Goal: Task Accomplishment & Management: Manage account settings

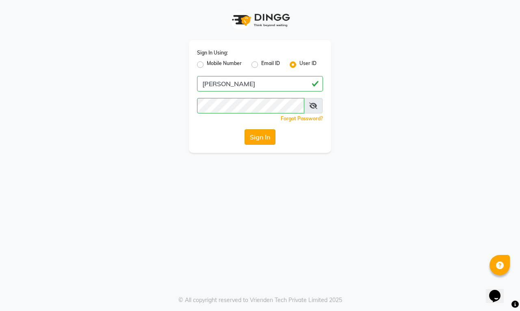
click at [259, 137] on button "Sign In" at bounding box center [260, 136] width 31 height 15
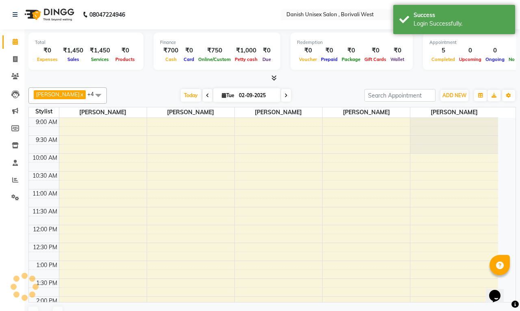
select select "en"
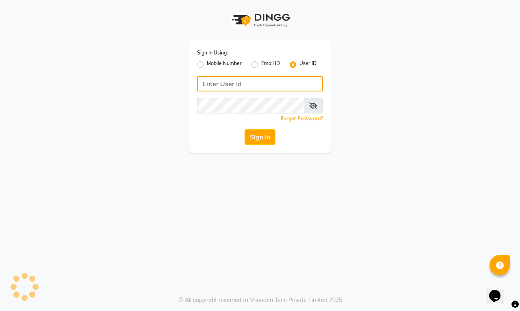
type input "[PERSON_NAME]"
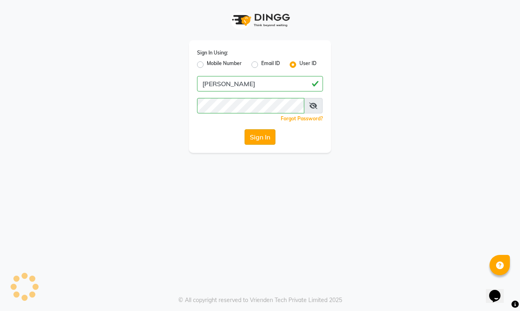
click at [256, 137] on button "Sign In" at bounding box center [260, 136] width 31 height 15
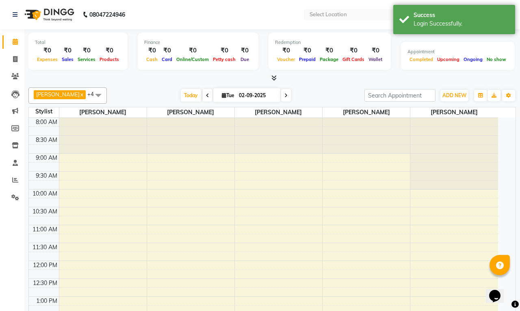
select select "en"
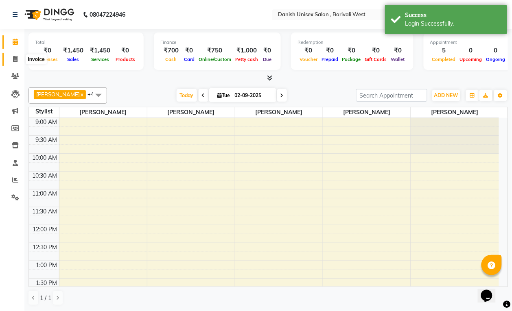
click at [15, 58] on icon at bounding box center [15, 59] width 4 height 6
select select "service"
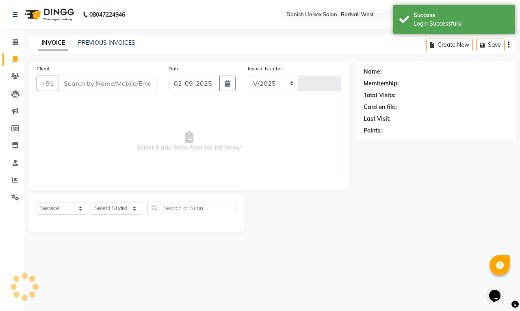
select select "6929"
type input "3389"
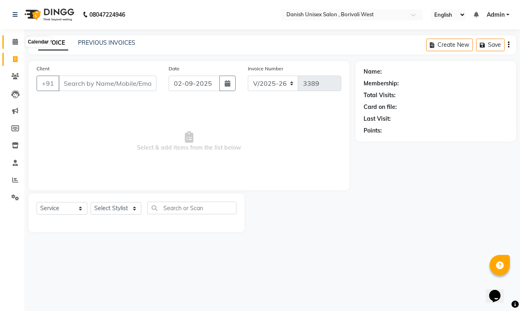
click at [13, 42] on icon at bounding box center [15, 42] width 5 height 6
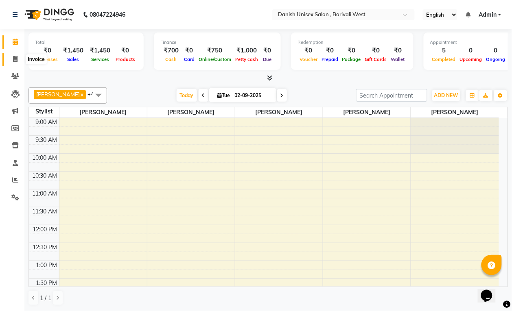
click at [15, 59] on icon at bounding box center [15, 59] width 4 height 6
select select "service"
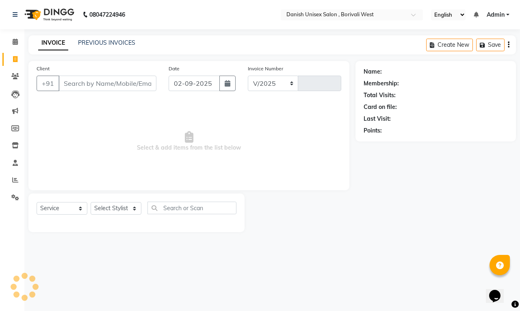
select select "6929"
type input "3389"
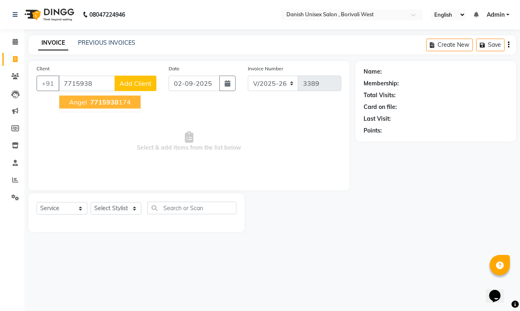
click at [89, 103] on ngb-highlight "7715938 174" at bounding box center [110, 102] width 42 height 8
type input "7715938174"
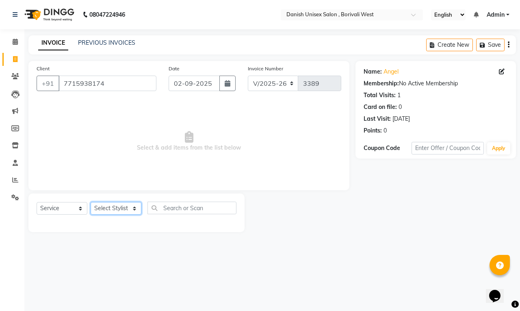
click at [113, 208] on select "Select Stylist [PERSON_NAME] [PERSON_NAME] kajal [PERSON_NAME] [PERSON_NAME] [P…" at bounding box center [116, 208] width 51 height 13
select select "54584"
click at [91, 202] on select "Select Stylist [PERSON_NAME] [PERSON_NAME] kajal [PERSON_NAME] [PERSON_NAME] [P…" at bounding box center [116, 208] width 51 height 13
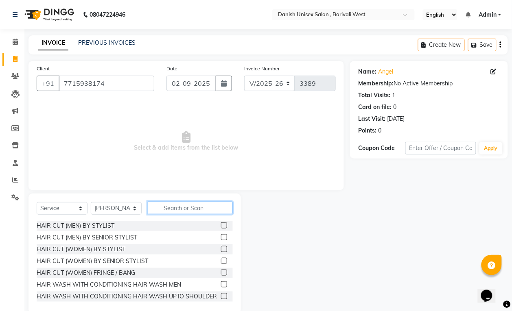
click at [209, 212] on input "text" at bounding box center [190, 208] width 85 height 13
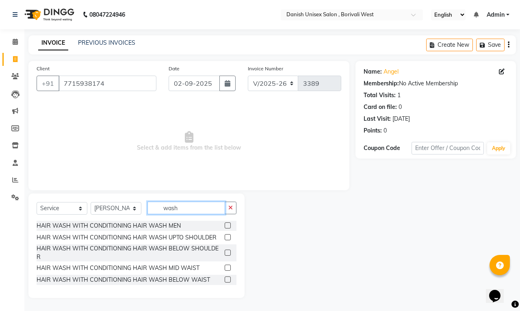
type input "wash"
click at [230, 225] on label at bounding box center [228, 225] width 6 height 6
click at [230, 225] on input "checkbox" at bounding box center [227, 225] width 5 height 5
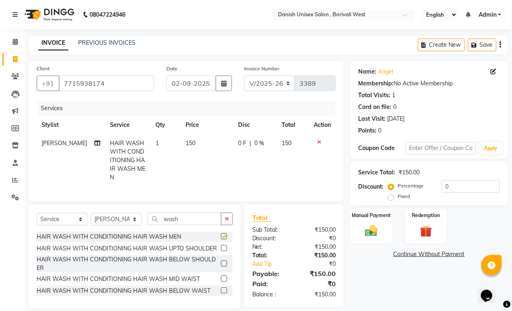
checkbox input "false"
click at [128, 226] on select "Select Stylist [PERSON_NAME] [PERSON_NAME] kajal [PERSON_NAME] [PERSON_NAME] [P…" at bounding box center [116, 219] width 51 height 13
select select "54585"
click at [91, 222] on select "Select Stylist [PERSON_NAME] [PERSON_NAME] kajal [PERSON_NAME] [PERSON_NAME] [P…" at bounding box center [116, 219] width 51 height 13
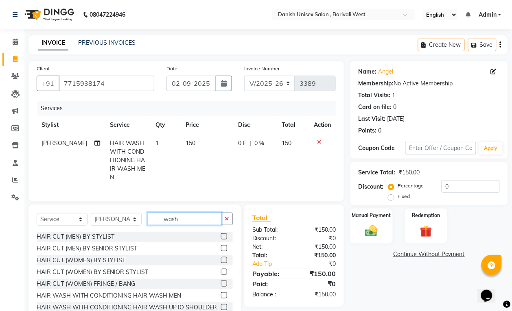
click at [192, 225] on input "wash" at bounding box center [185, 219] width 74 height 13
type input "w"
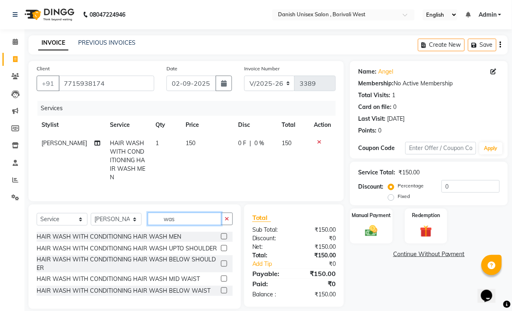
type input "wash"
click at [224, 267] on label at bounding box center [224, 264] width 6 height 6
click at [224, 267] on input "checkbox" at bounding box center [223, 263] width 5 height 5
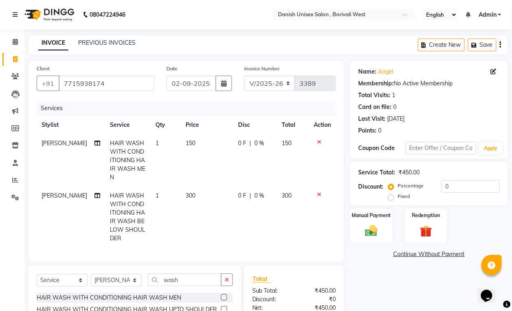
checkbox input "false"
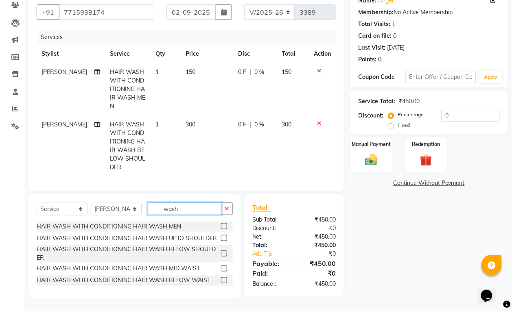
click at [196, 209] on input "wash" at bounding box center [185, 209] width 74 height 13
type input "w"
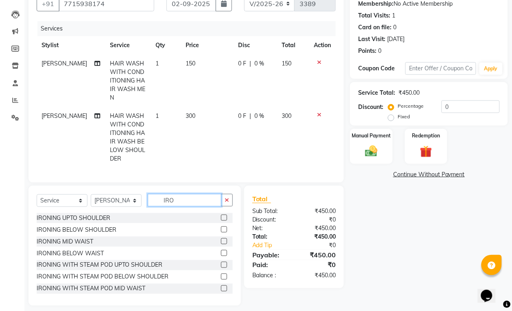
type input "IRO"
click at [221, 244] on label at bounding box center [224, 241] width 6 height 6
click at [221, 244] on input "checkbox" at bounding box center [223, 241] width 5 height 5
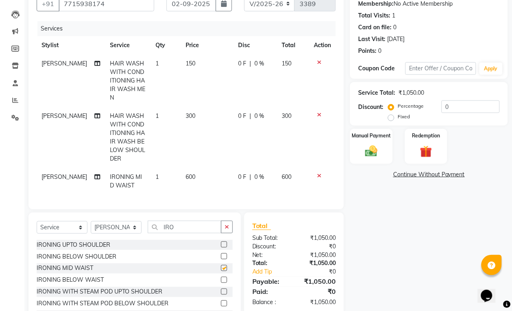
checkbox input "false"
click at [241, 178] on span "0 F" at bounding box center [242, 177] width 8 height 9
select select "54585"
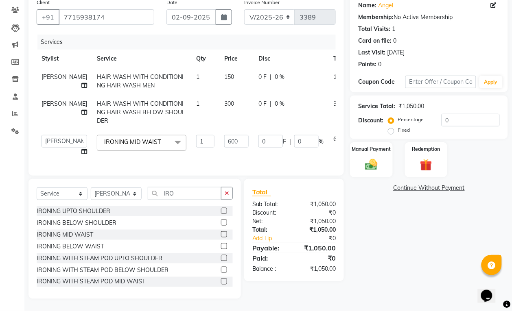
click at [221, 226] on label at bounding box center [224, 223] width 6 height 6
click at [221, 226] on input "checkbox" at bounding box center [223, 222] width 5 height 5
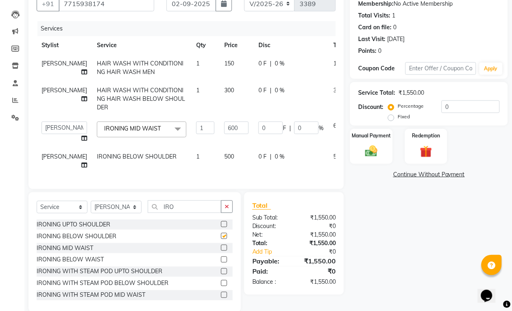
checkbox input "false"
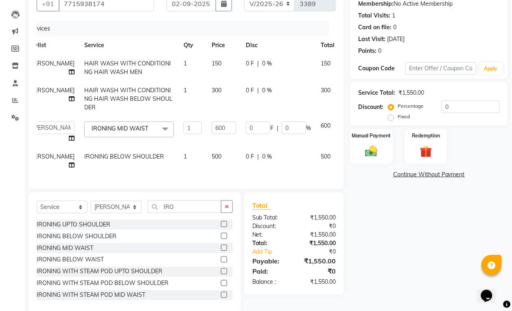
scroll to position [0, 20]
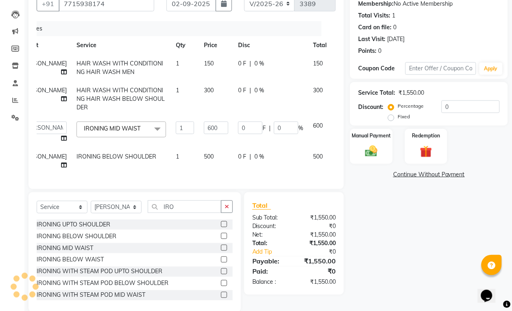
click at [340, 127] on icon at bounding box center [342, 125] width 4 height 6
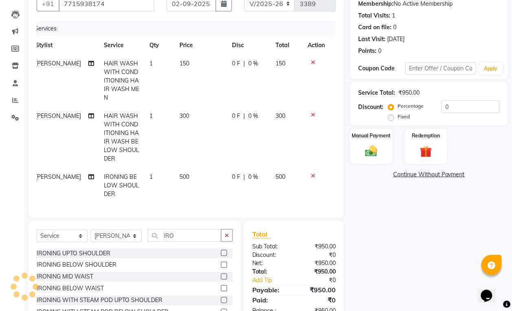
scroll to position [0, 6]
click at [357, 153] on div "Manual Payment" at bounding box center [371, 146] width 44 height 37
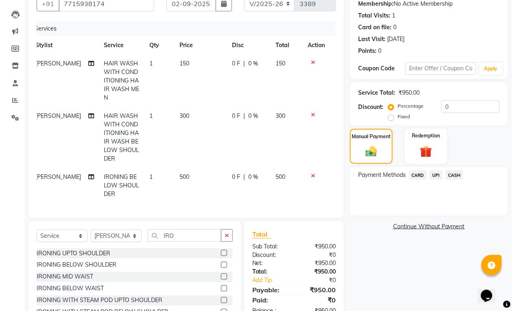
click at [451, 173] on span "CASH" at bounding box center [453, 174] width 17 height 9
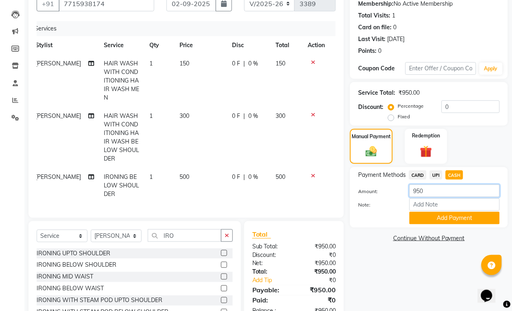
click at [448, 196] on input "950" at bounding box center [454, 191] width 90 height 13
type input "9"
type input "700"
click at [451, 218] on button "Add Payment" at bounding box center [454, 218] width 90 height 13
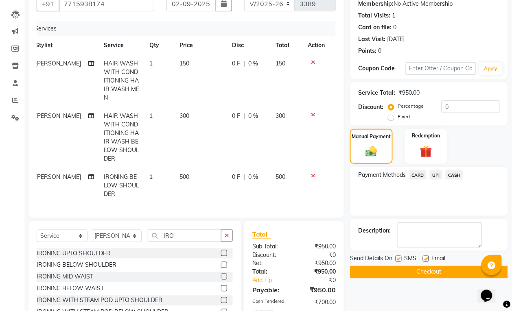
click at [437, 175] on span "UPI" at bounding box center [435, 174] width 13 height 9
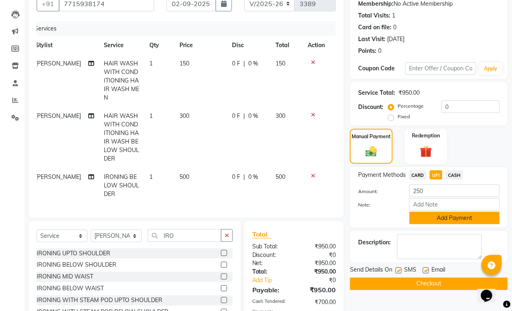
click at [454, 213] on button "Add Payment" at bounding box center [454, 218] width 90 height 13
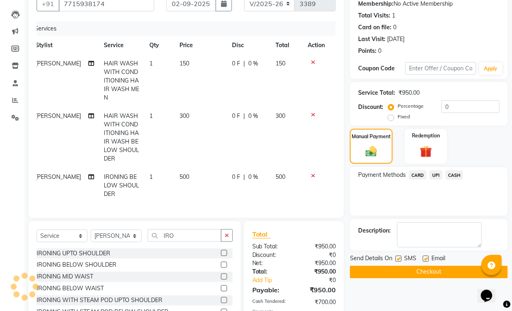
scroll to position [150, 0]
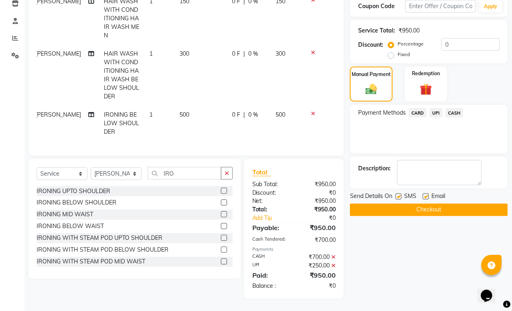
click at [433, 204] on button "Checkout" at bounding box center [429, 210] width 158 height 13
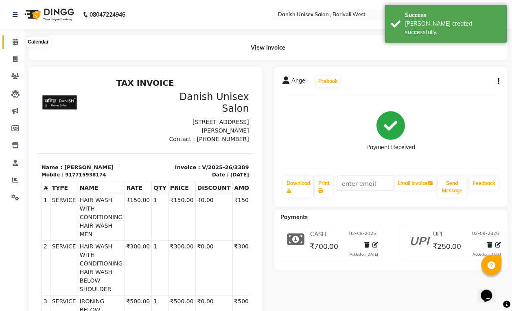
click at [15, 43] on icon at bounding box center [15, 42] width 5 height 6
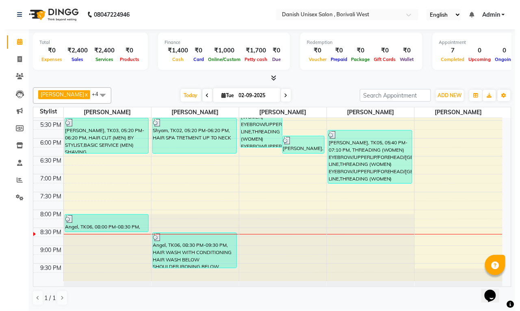
scroll to position [0, 0]
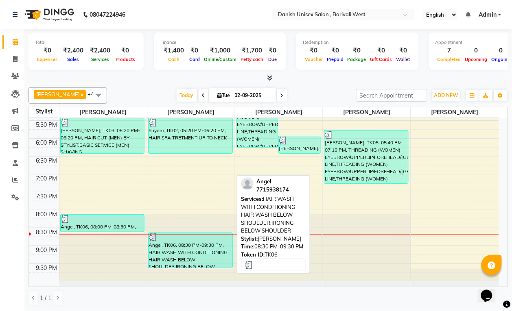
click at [187, 257] on div "Angel, TK06, 08:30 PM-09:30 PM, HAIR WASH WITH CONDITIONING HAIR WASH BELOW SHO…" at bounding box center [190, 250] width 84 height 35
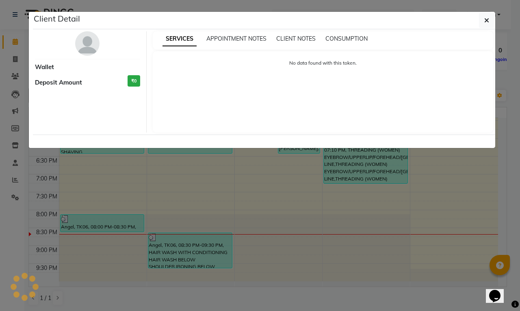
select select "3"
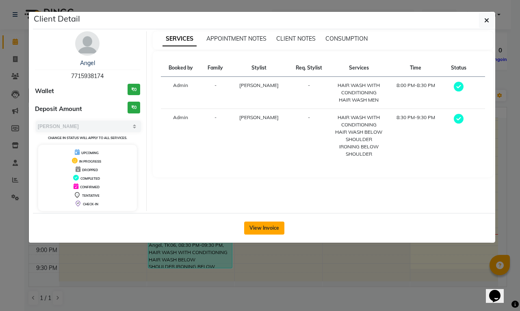
click at [261, 223] on button "View Invoice" at bounding box center [264, 228] width 40 height 13
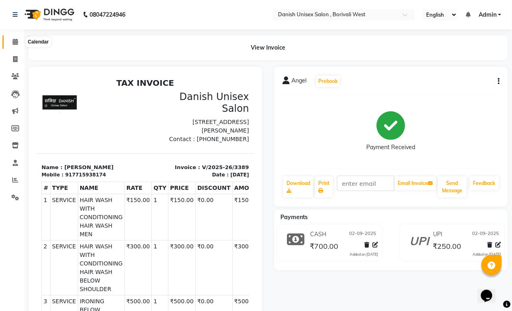
click at [14, 41] on icon at bounding box center [15, 42] width 5 height 6
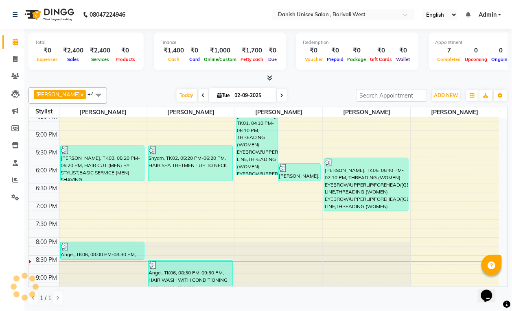
scroll to position [301, 0]
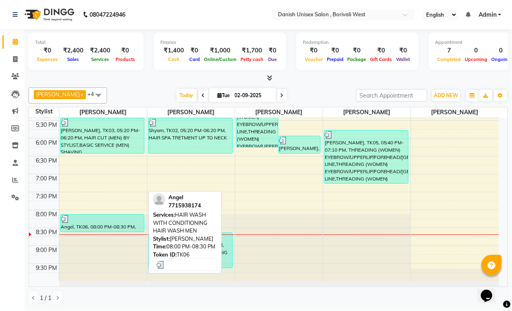
click at [117, 222] on div at bounding box center [102, 219] width 83 height 8
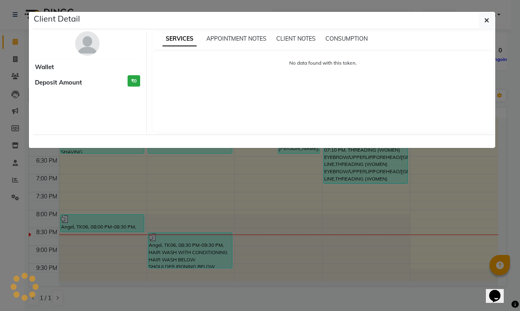
select select "3"
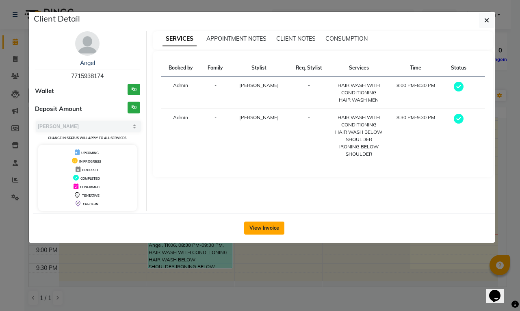
click at [274, 231] on button "View Invoice" at bounding box center [264, 228] width 40 height 13
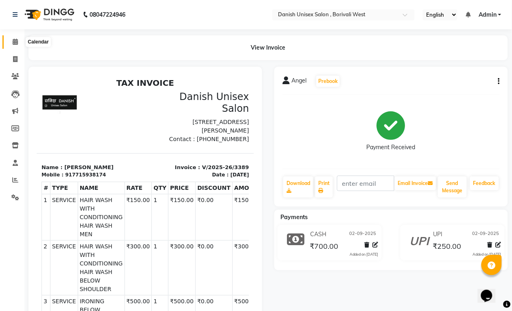
click at [13, 44] on icon at bounding box center [15, 42] width 5 height 6
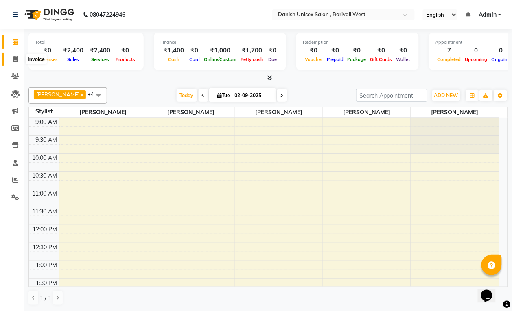
click at [15, 60] on icon at bounding box center [15, 59] width 4 height 6
select select "service"
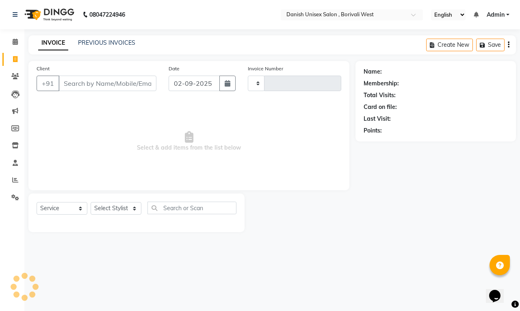
type input "3390"
select select "6929"
click at [13, 43] on icon at bounding box center [15, 42] width 5 height 6
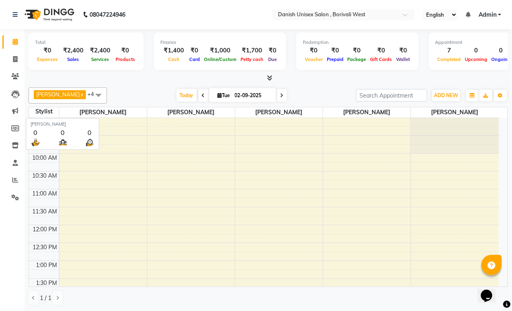
click at [108, 116] on span "[PERSON_NAME]" at bounding box center [102, 112] width 87 height 10
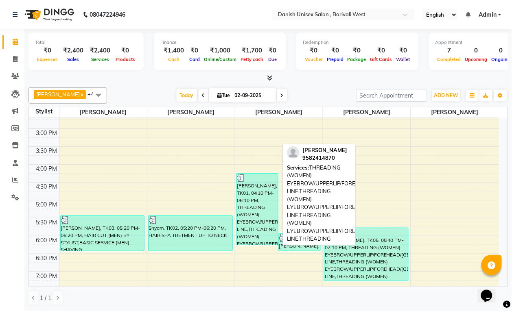
scroll to position [200, 0]
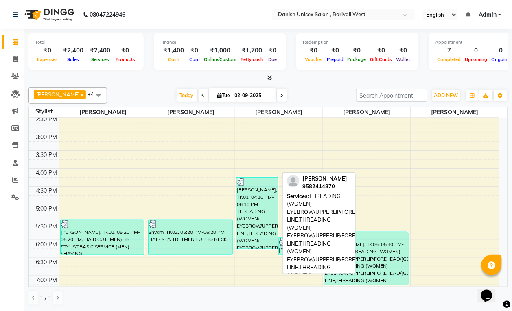
click at [261, 226] on div "[PERSON_NAME], TK01, 04:10 PM-06:10 PM, THREADING (WOMEN) EYEBROW/UPPERLIP/FORE…" at bounding box center [256, 213] width 41 height 71
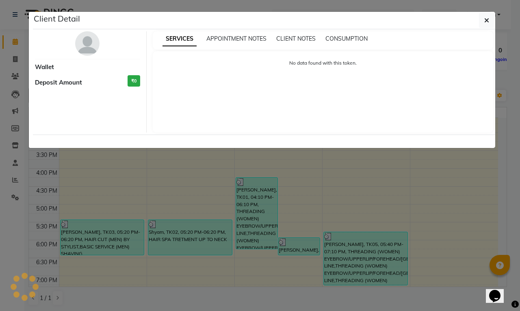
select select "3"
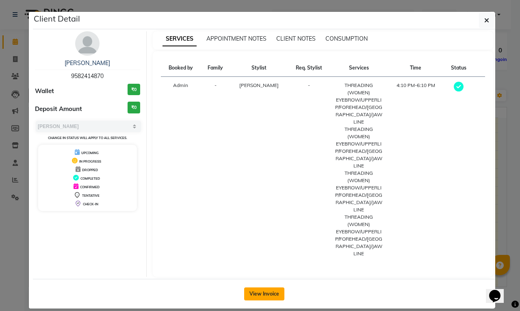
click at [259, 287] on button "View Invoice" at bounding box center [264, 293] width 40 height 13
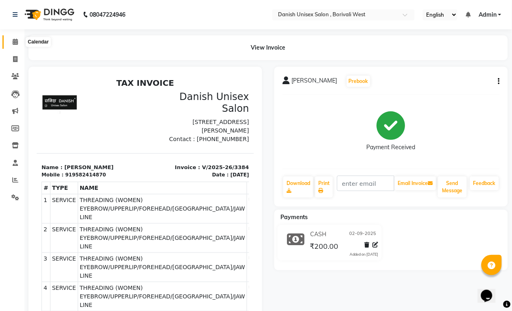
click at [15, 41] on icon at bounding box center [15, 42] width 5 height 6
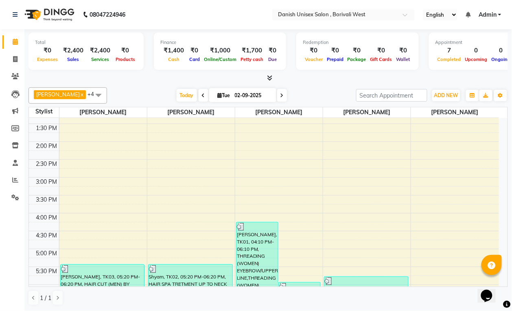
scroll to position [203, 0]
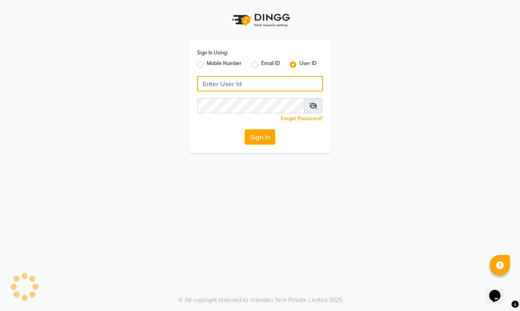
type input "[PERSON_NAME]"
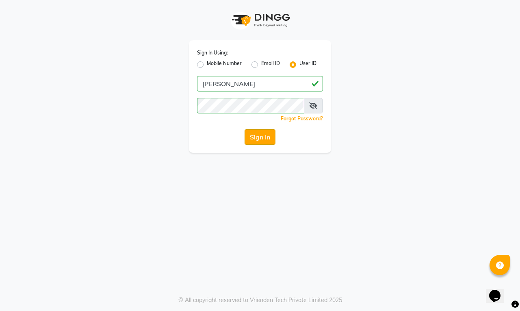
click at [257, 134] on button "Sign In" at bounding box center [260, 136] width 31 height 15
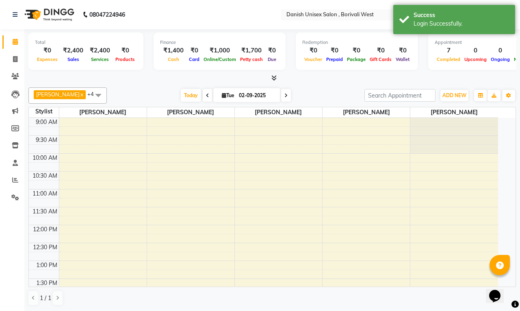
select select "en"
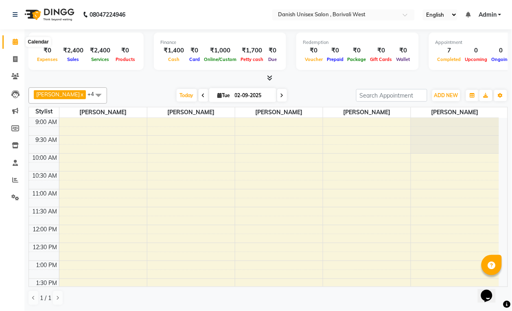
click at [15, 43] on icon at bounding box center [15, 42] width 5 height 6
click at [13, 62] on span at bounding box center [15, 59] width 14 height 9
select select "service"
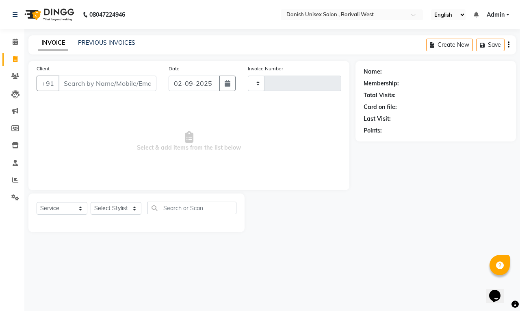
type input "3390"
select select "6929"
click at [98, 89] on input "Client" at bounding box center [108, 83] width 98 height 15
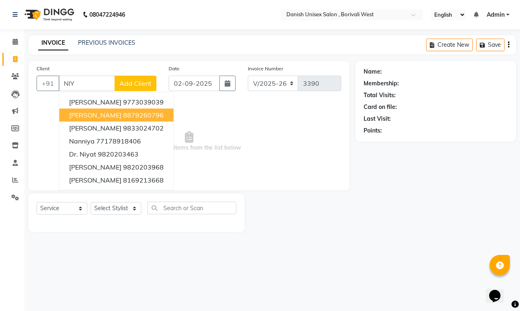
click at [140, 113] on ngb-highlight "8879260796" at bounding box center [143, 115] width 41 height 8
type input "8879260796"
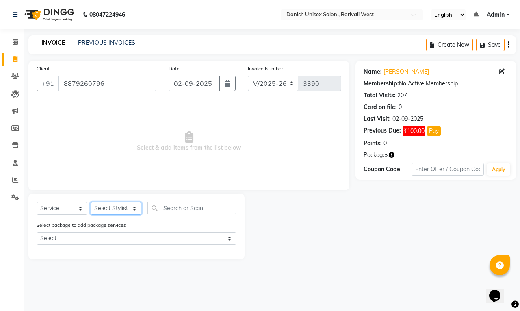
click at [116, 208] on select "Select Stylist [PERSON_NAME] [PERSON_NAME] kajal [PERSON_NAME] [PERSON_NAME] [P…" at bounding box center [116, 208] width 51 height 13
select select "54591"
click at [91, 202] on select "Select Stylist [PERSON_NAME] [PERSON_NAME] kajal [PERSON_NAME] [PERSON_NAME] [P…" at bounding box center [116, 208] width 51 height 13
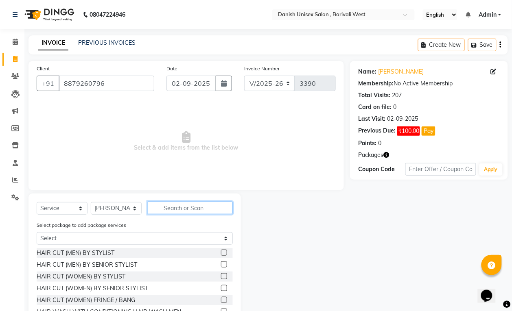
click at [187, 209] on input "text" at bounding box center [190, 208] width 85 height 13
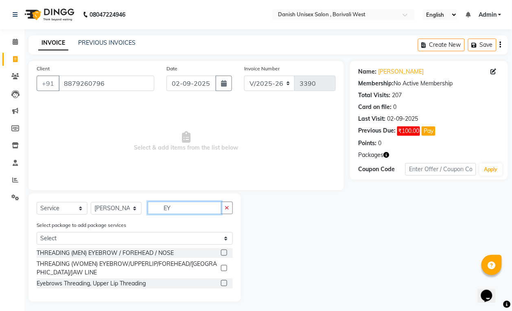
type input "EY"
click at [223, 268] on label at bounding box center [224, 268] width 6 height 6
click at [223, 268] on input "checkbox" at bounding box center [223, 268] width 5 height 5
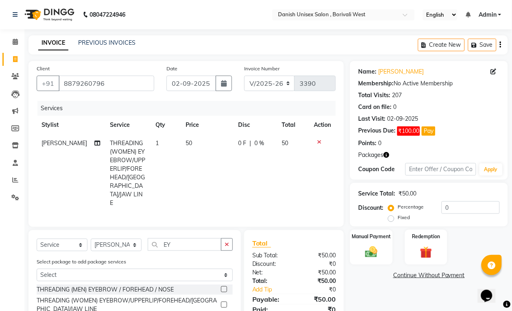
scroll to position [30, 0]
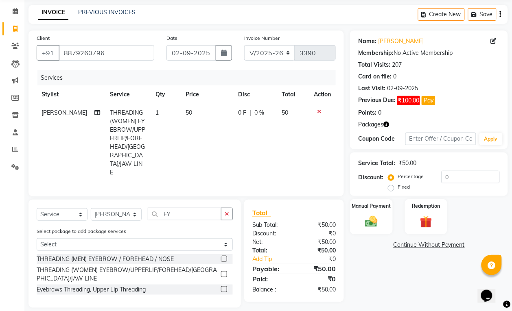
click at [226, 271] on label at bounding box center [224, 274] width 6 height 6
click at [226, 272] on input "checkbox" at bounding box center [223, 274] width 5 height 5
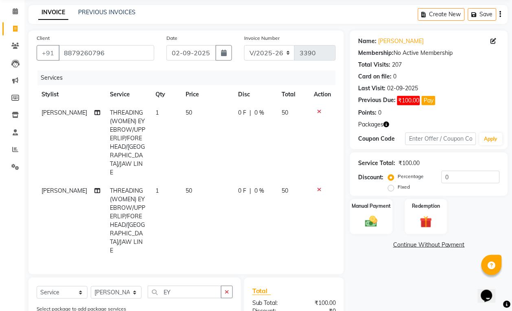
scroll to position [91, 0]
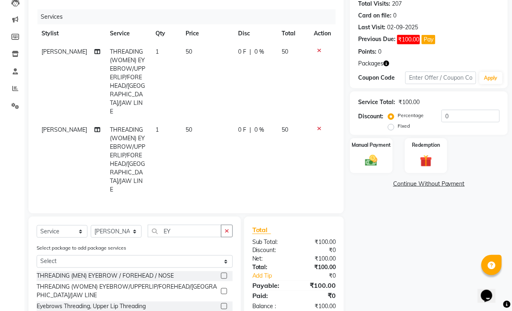
click at [225, 288] on label at bounding box center [224, 291] width 6 height 6
click at [225, 289] on input "checkbox" at bounding box center [223, 291] width 5 height 5
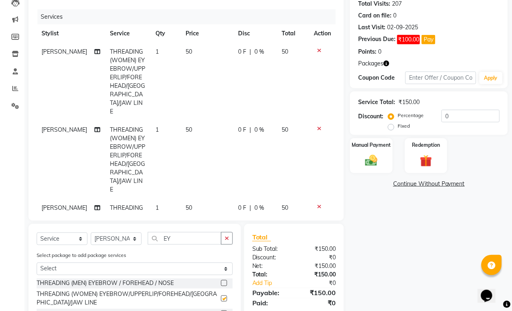
checkbox input "false"
click at [360, 165] on div "Manual Payment" at bounding box center [371, 155] width 44 height 37
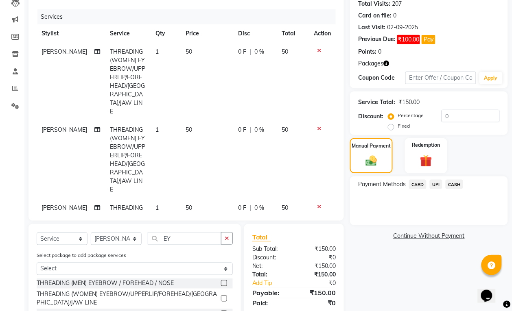
click at [456, 182] on span "CASH" at bounding box center [453, 184] width 17 height 9
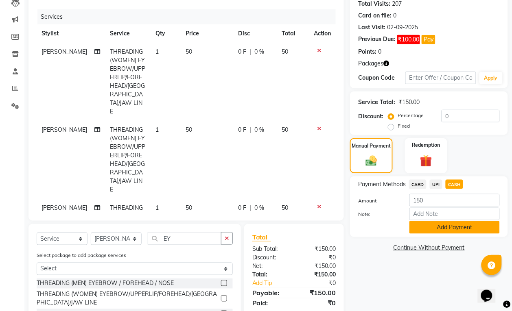
click at [457, 224] on button "Add Payment" at bounding box center [454, 227] width 90 height 13
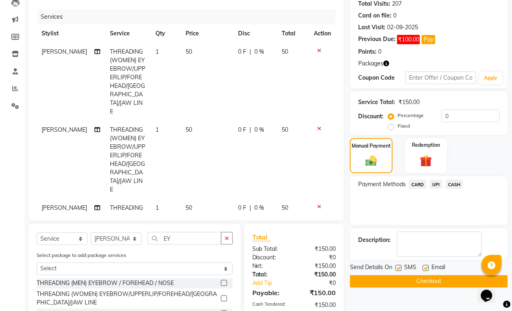
click at [432, 281] on button "Checkout" at bounding box center [429, 281] width 158 height 13
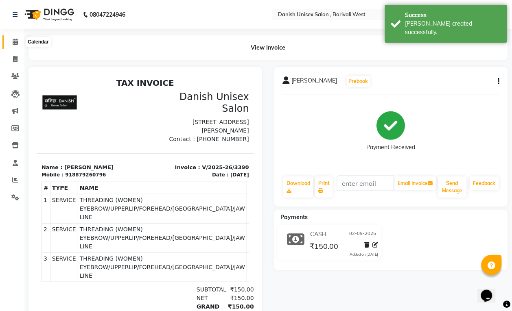
click at [17, 41] on icon at bounding box center [15, 42] width 5 height 6
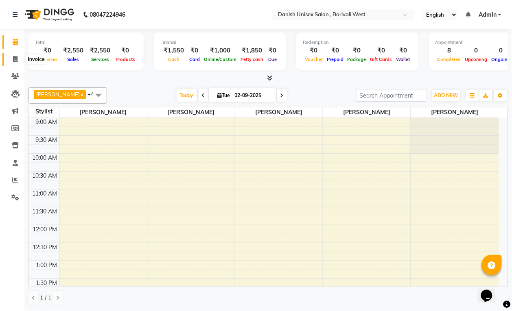
click at [17, 59] on icon at bounding box center [15, 59] width 4 height 6
select select "service"
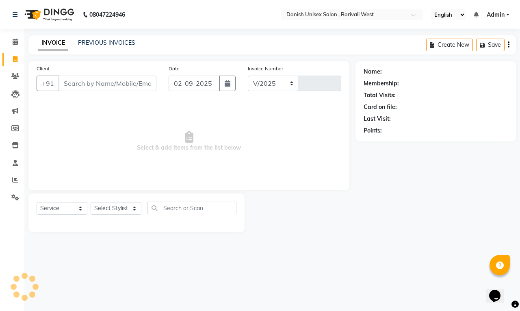
select select "6929"
type input "3391"
type input "7302512608"
click at [127, 85] on span "Add Client" at bounding box center [136, 83] width 32 height 8
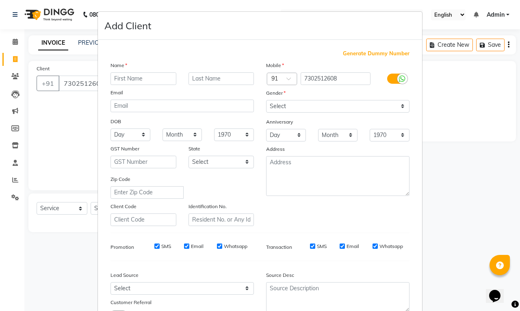
type input "a"
type input "A"
type input "a"
type input "Akshay"
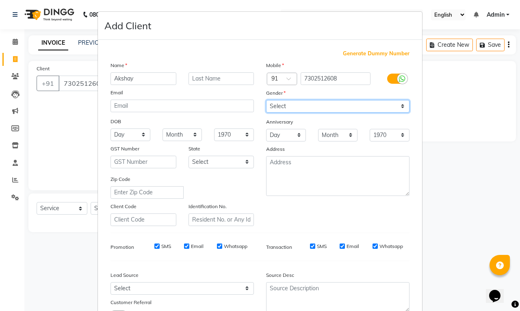
click at [297, 107] on select "Select [DEMOGRAPHIC_DATA] [DEMOGRAPHIC_DATA] Other Prefer Not To Say" at bounding box center [338, 106] width 144 height 13
select select "[DEMOGRAPHIC_DATA]"
click at [266, 100] on select "Select [DEMOGRAPHIC_DATA] [DEMOGRAPHIC_DATA] Other Prefer Not To Say" at bounding box center [338, 106] width 144 height 13
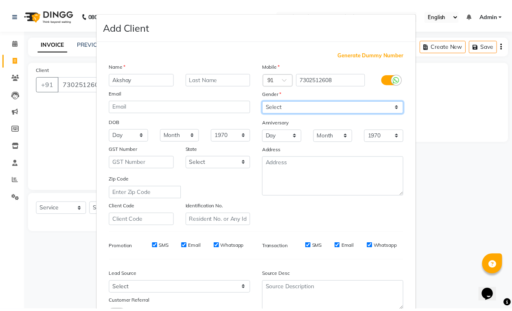
scroll to position [61, 0]
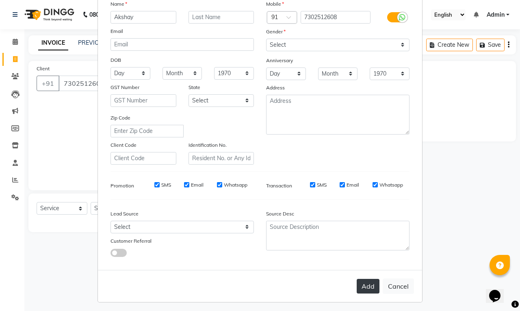
click at [361, 281] on button "Add" at bounding box center [368, 286] width 23 height 15
select select
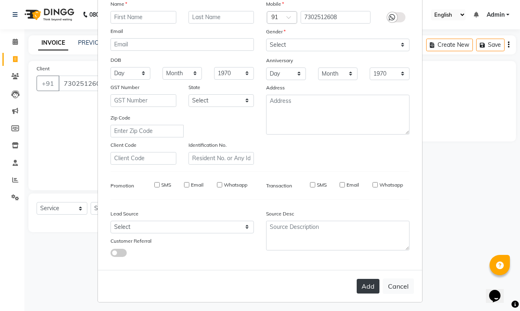
select select
checkbox input "false"
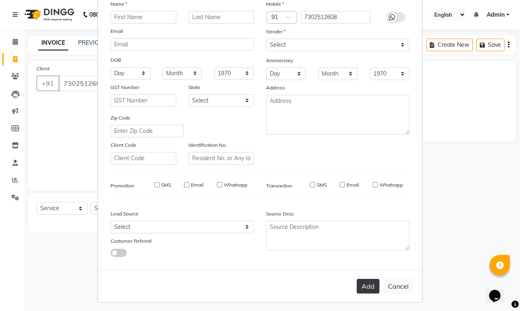
checkbox input "false"
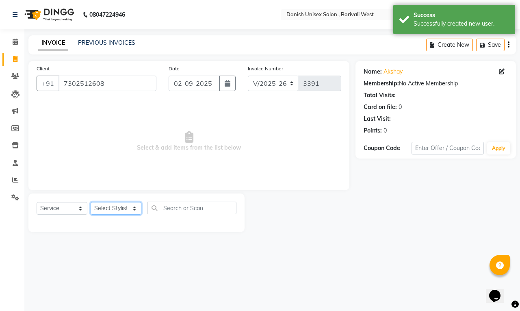
click at [109, 208] on select "Select Stylist [PERSON_NAME] [PERSON_NAME] kajal [PERSON_NAME] [PERSON_NAME] [P…" at bounding box center [116, 208] width 51 height 13
select select "54584"
click at [91, 202] on select "Select Stylist [PERSON_NAME] [PERSON_NAME] kajal [PERSON_NAME] [PERSON_NAME] [P…" at bounding box center [116, 208] width 51 height 13
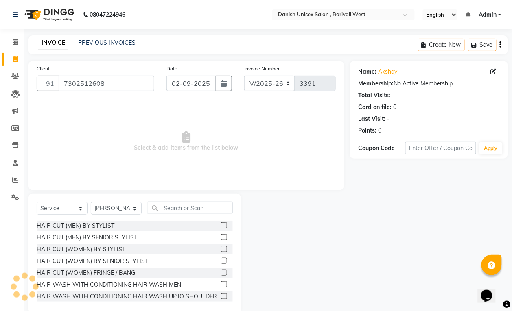
click at [221, 250] on label at bounding box center [224, 249] width 6 height 6
click at [221, 250] on input "checkbox" at bounding box center [223, 249] width 5 height 5
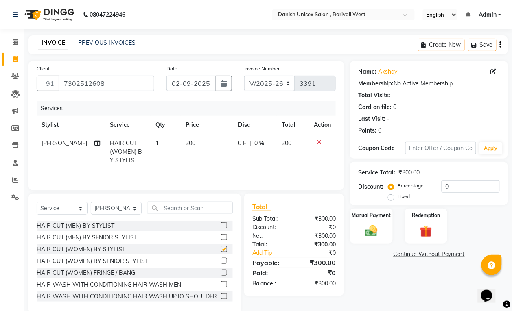
checkbox input "false"
click at [121, 213] on select "Select Stylist [PERSON_NAME] [PERSON_NAME] kajal [PERSON_NAME] [PERSON_NAME] [P…" at bounding box center [116, 208] width 51 height 13
select select "54585"
click at [91, 205] on select "Select Stylist [PERSON_NAME] [PERSON_NAME] kajal [PERSON_NAME] [PERSON_NAME] [P…" at bounding box center [116, 208] width 51 height 13
click at [221, 229] on label at bounding box center [224, 225] width 6 height 6
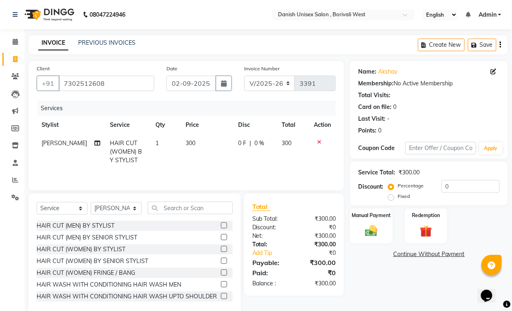
click at [221, 229] on input "checkbox" at bounding box center [223, 225] width 5 height 5
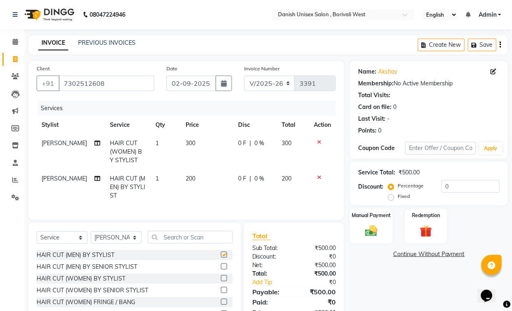
checkbox input "false"
click at [211, 244] on input "text" at bounding box center [190, 237] width 85 height 13
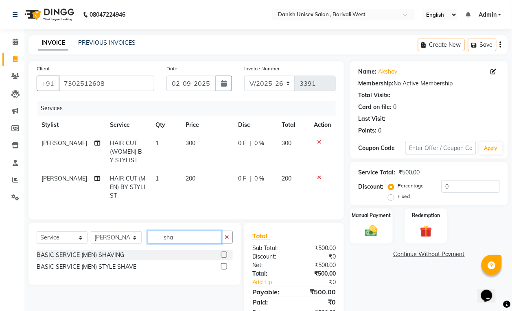
type input "sha"
click at [222, 270] on label at bounding box center [224, 267] width 6 height 6
click at [222, 270] on input "checkbox" at bounding box center [223, 266] width 5 height 5
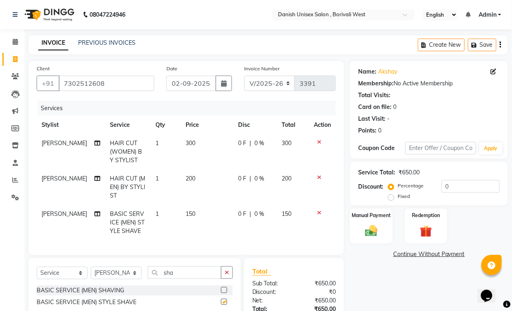
checkbox input "false"
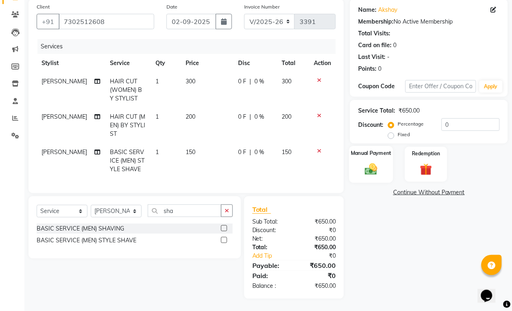
click at [360, 155] on div "Manual Payment" at bounding box center [371, 164] width 44 height 37
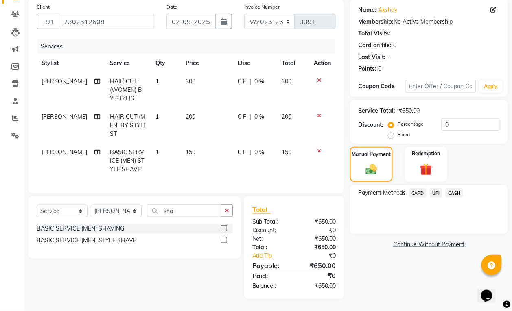
click at [438, 188] on span "UPI" at bounding box center [435, 192] width 13 height 9
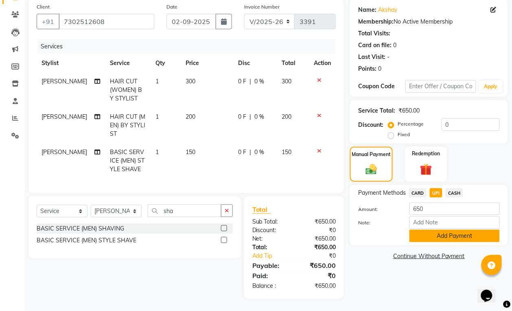
click at [446, 230] on button "Add Payment" at bounding box center [454, 236] width 90 height 13
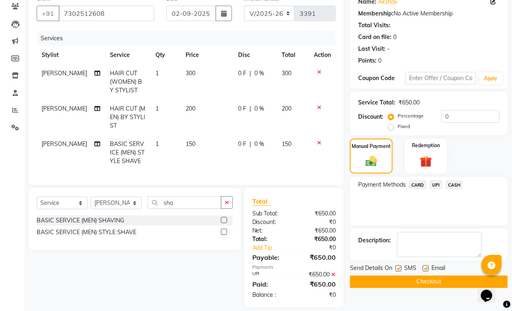
scroll to position [87, 0]
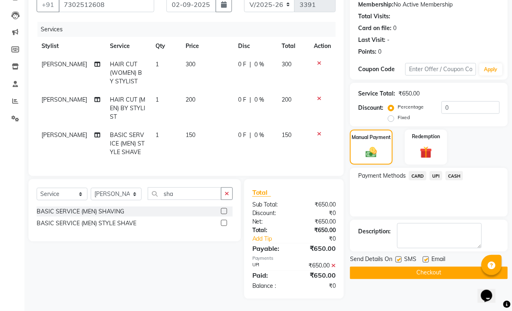
click at [445, 267] on button "Checkout" at bounding box center [429, 273] width 158 height 13
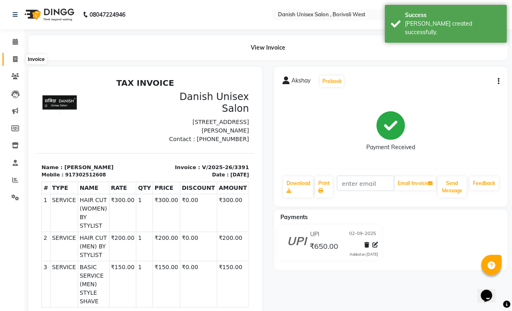
click at [15, 59] on icon at bounding box center [15, 59] width 4 height 6
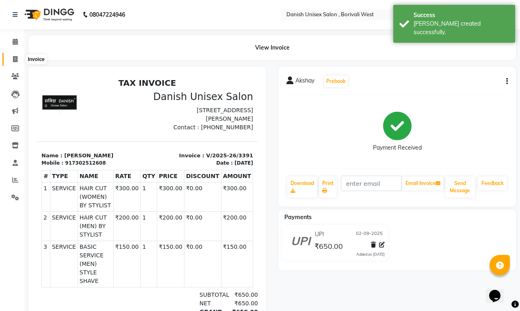
select select "service"
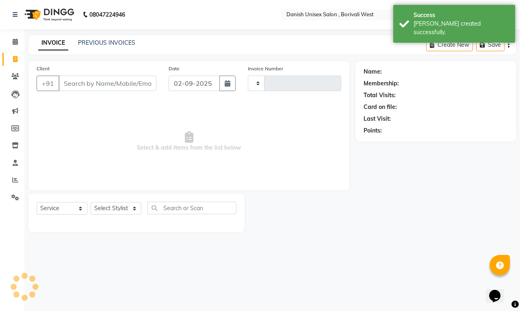
type input "3392"
select select "6929"
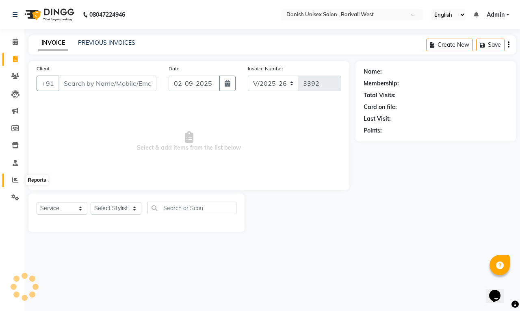
click at [14, 181] on icon at bounding box center [15, 180] width 6 height 6
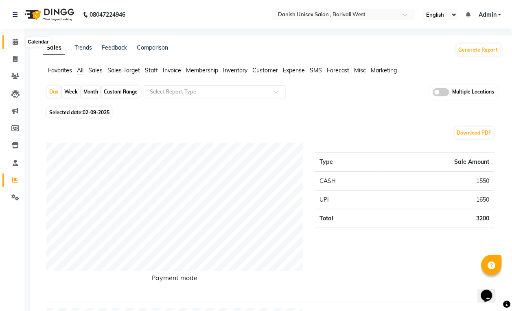
click at [16, 43] on icon at bounding box center [15, 42] width 5 height 6
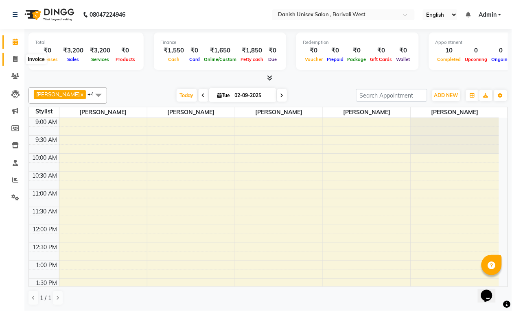
click at [15, 59] on icon at bounding box center [15, 59] width 4 height 6
select select "service"
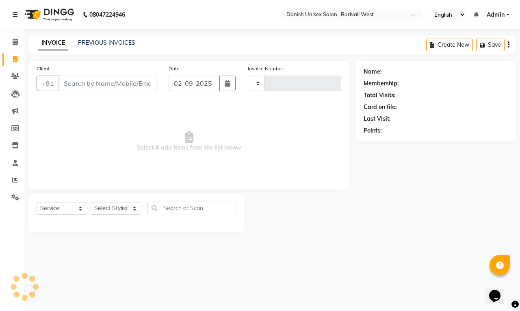
type input "3392"
select select "6929"
type input "i"
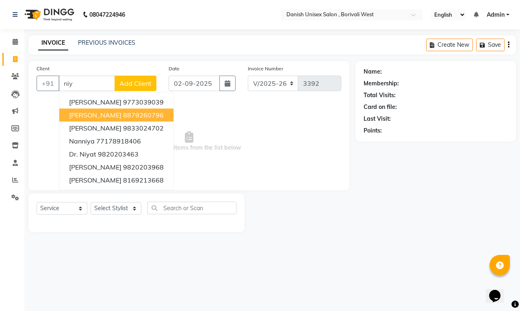
click at [92, 111] on span "[PERSON_NAME]" at bounding box center [95, 115] width 52 height 8
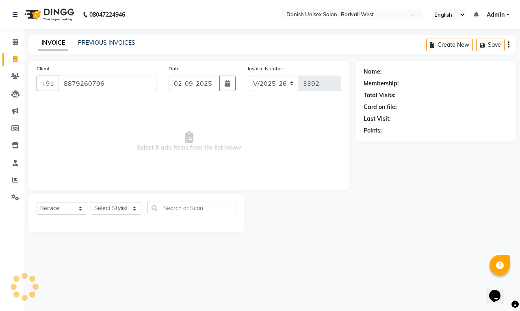
type input "8879260796"
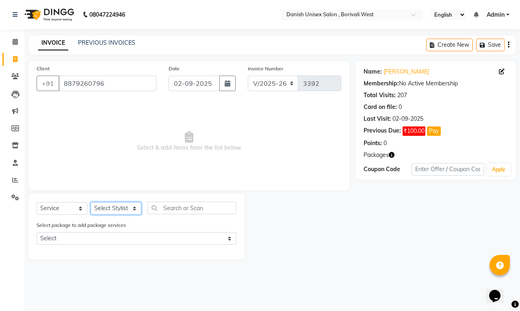
click at [125, 210] on select "Select Stylist [PERSON_NAME] [PERSON_NAME] kajal [PERSON_NAME] [PERSON_NAME] [P…" at bounding box center [116, 208] width 51 height 13
select select "54589"
click at [91, 202] on select "Select Stylist [PERSON_NAME] [PERSON_NAME] kajal [PERSON_NAME] [PERSON_NAME] [P…" at bounding box center [116, 208] width 51 height 13
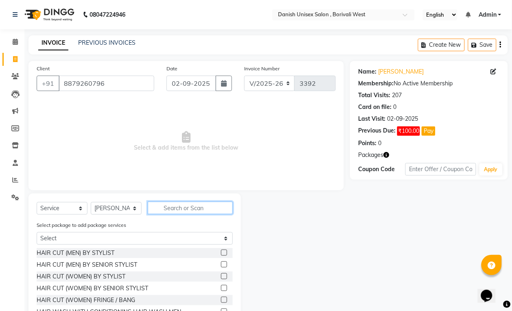
click at [207, 211] on input "text" at bounding box center [190, 208] width 85 height 13
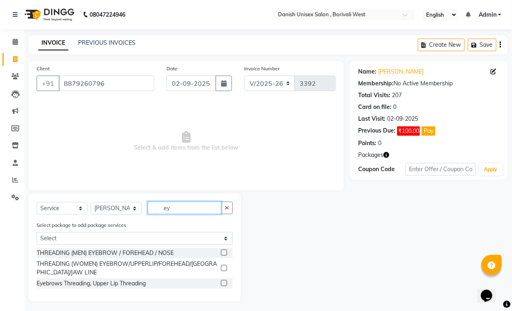
type input "ey"
click at [225, 267] on label at bounding box center [224, 268] width 6 height 6
click at [225, 267] on input "checkbox" at bounding box center [223, 268] width 5 height 5
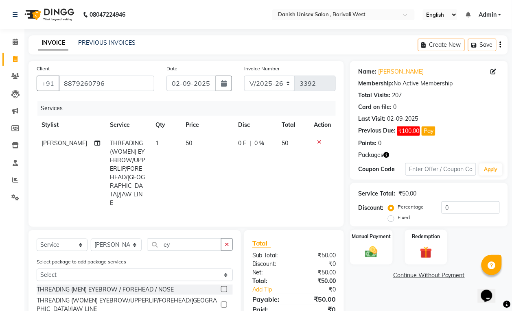
click at [224, 302] on label at bounding box center [224, 305] width 6 height 6
click at [224, 303] on input "checkbox" at bounding box center [223, 305] width 5 height 5
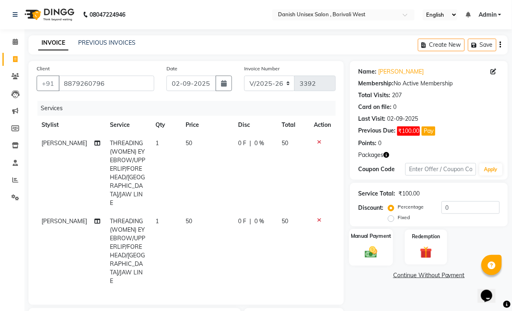
checkbox input "false"
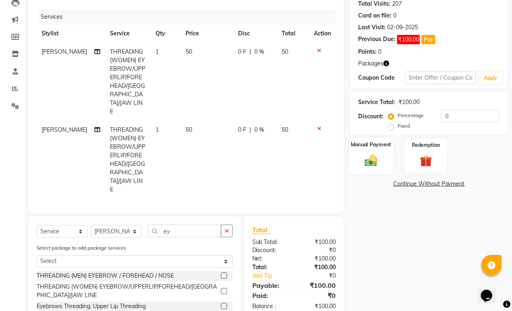
click at [359, 157] on div "Manual Payment" at bounding box center [371, 155] width 44 height 37
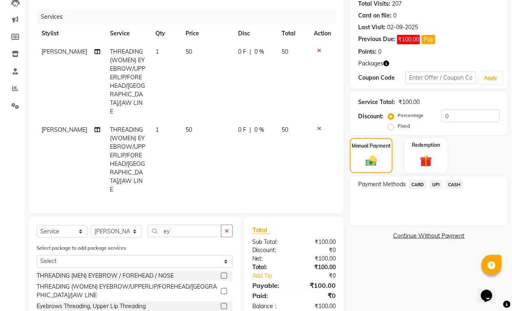
click at [460, 184] on span "CASH" at bounding box center [453, 184] width 17 height 9
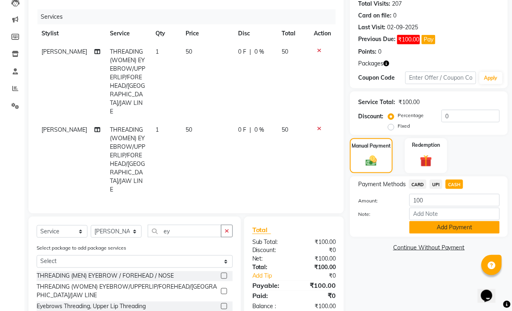
click at [452, 229] on button "Add Payment" at bounding box center [454, 227] width 90 height 13
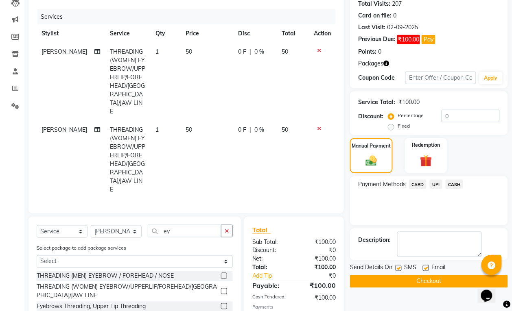
scroll to position [115, 0]
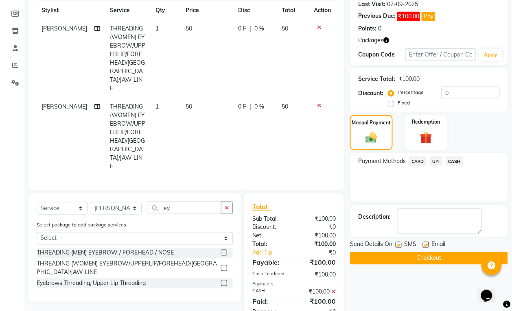
click at [427, 258] on button "Checkout" at bounding box center [429, 258] width 158 height 13
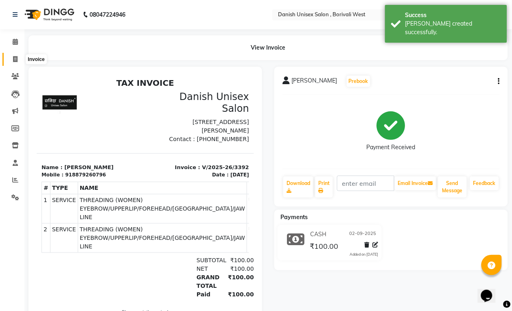
click at [15, 56] on icon at bounding box center [15, 59] width 4 height 6
select select "service"
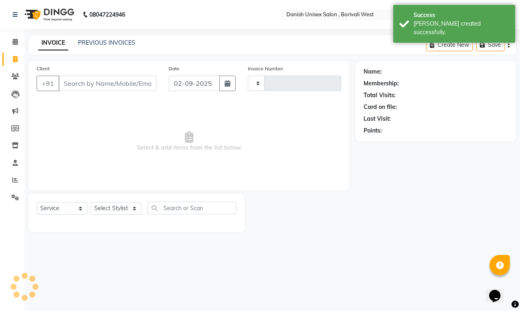
type input "3393"
select select "6929"
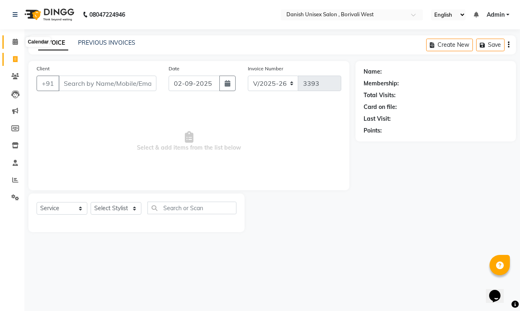
click at [13, 41] on icon at bounding box center [15, 42] width 5 height 6
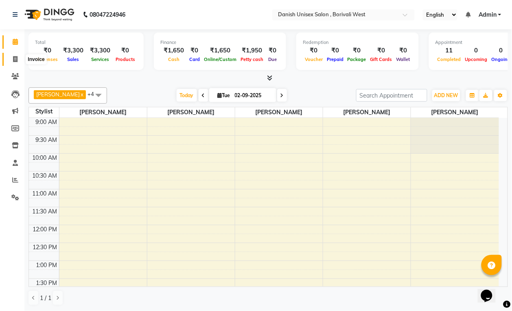
click at [13, 59] on icon at bounding box center [15, 59] width 4 height 6
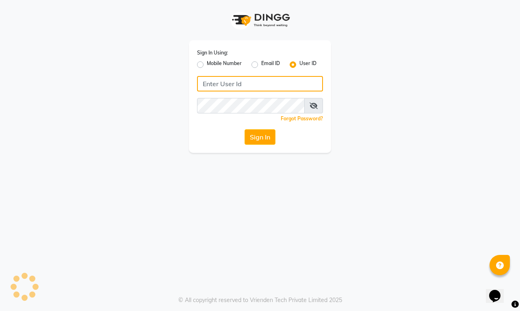
type input "[PERSON_NAME]"
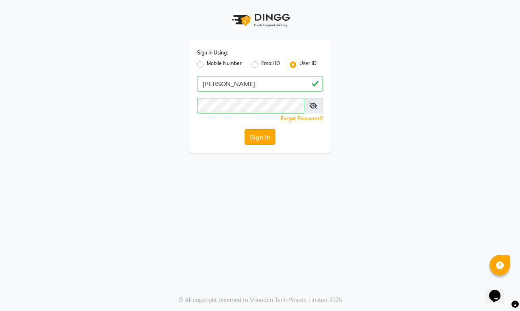
click at [255, 133] on button "Sign In" at bounding box center [260, 136] width 31 height 15
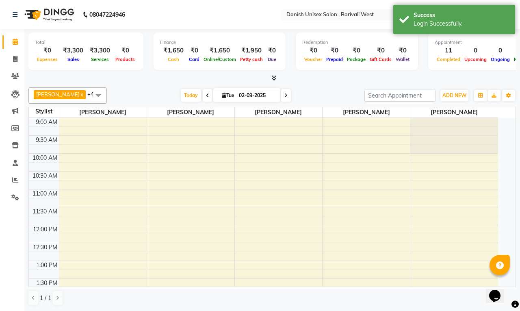
select select "en"
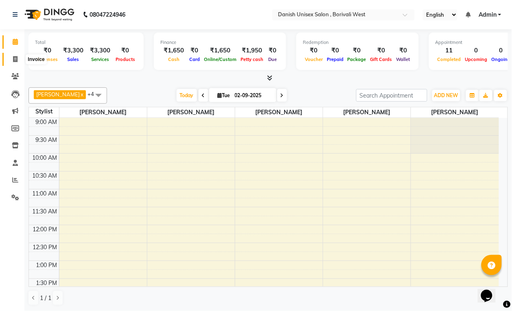
click at [17, 59] on icon at bounding box center [15, 59] width 4 height 6
select select "service"
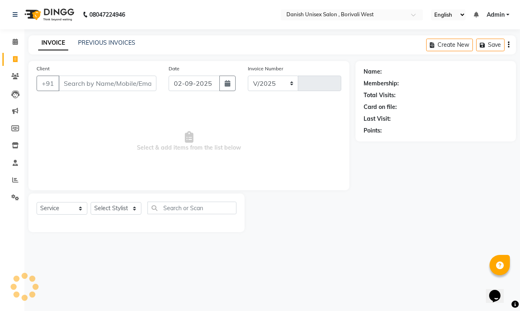
select select "6929"
type input "3393"
click at [15, 41] on icon at bounding box center [15, 42] width 5 height 6
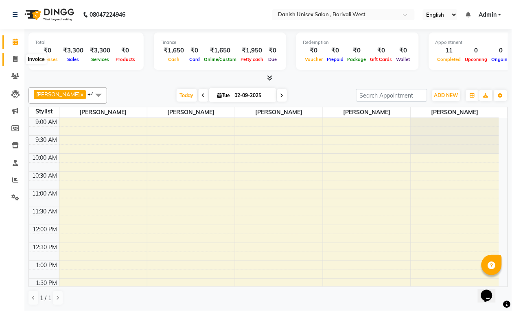
click at [13, 60] on icon at bounding box center [15, 59] width 4 height 6
select select "service"
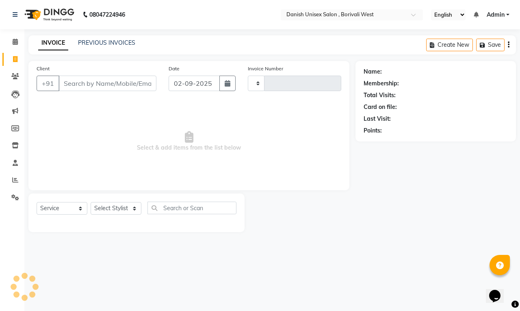
type input "3393"
select select "6929"
click at [14, 44] on icon at bounding box center [15, 42] width 5 height 6
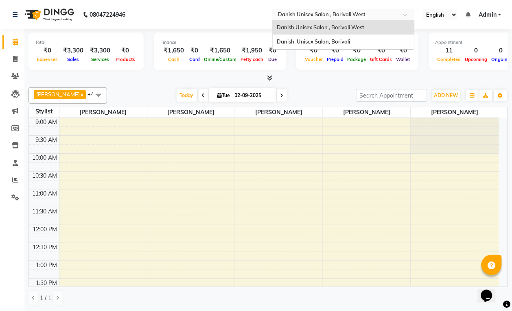
click at [305, 15] on input "text" at bounding box center [335, 15] width 118 height 8
click at [309, 37] on div "Danish Unisex Salon, Borivali" at bounding box center [343, 42] width 142 height 15
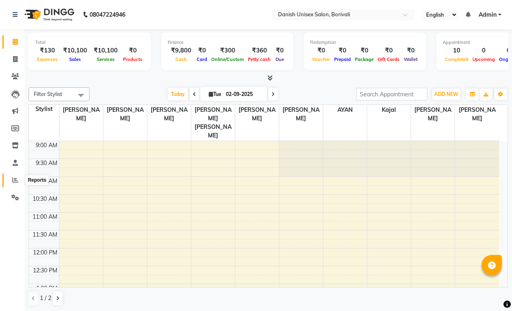
click at [17, 181] on icon at bounding box center [15, 180] width 6 height 6
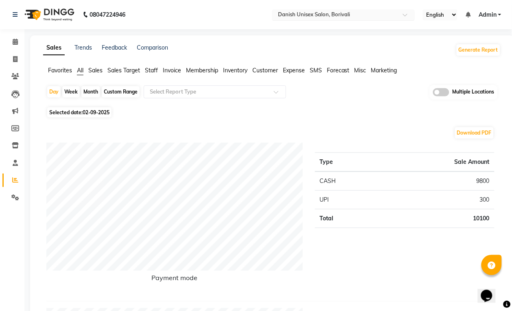
click at [328, 16] on input "text" at bounding box center [335, 15] width 118 height 8
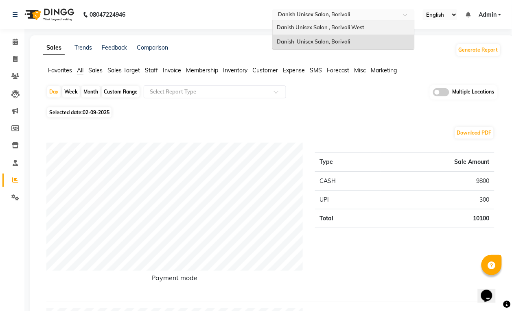
click at [328, 26] on span "Danish Unisex Salon , Borivali West" at bounding box center [320, 27] width 87 height 7
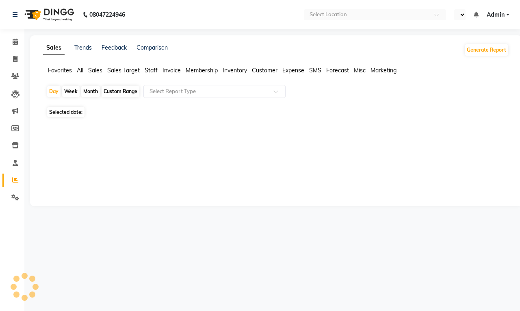
select select "en"
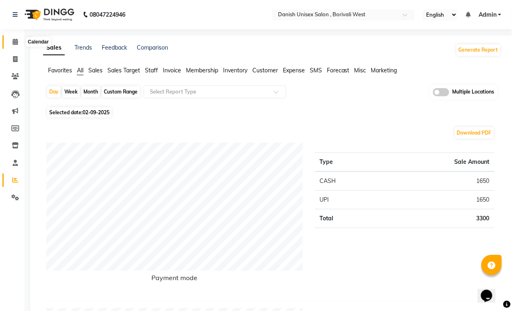
click at [15, 40] on icon at bounding box center [15, 42] width 5 height 6
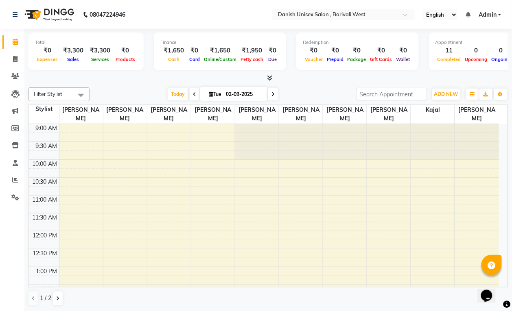
click at [81, 93] on span at bounding box center [81, 94] width 16 height 15
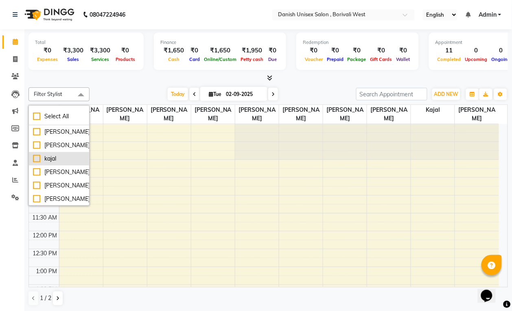
click at [71, 157] on div "kajal" at bounding box center [59, 159] width 52 height 9
checkbox input "true"
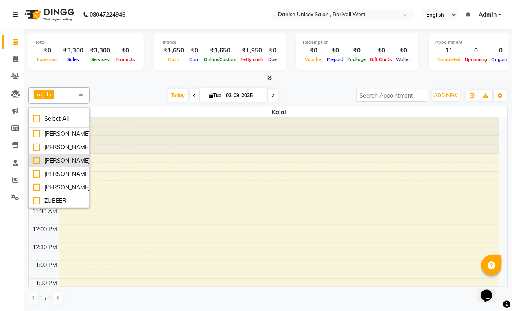
scroll to position [51, 0]
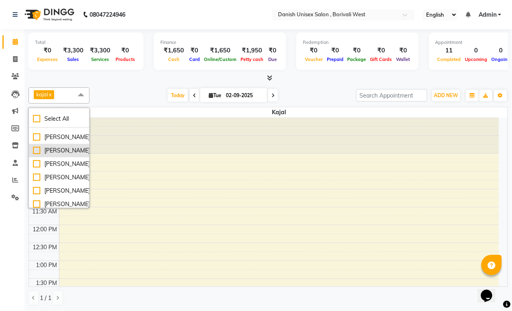
click at [72, 155] on div "[PERSON_NAME]" at bounding box center [59, 150] width 52 height 9
checkbox input "true"
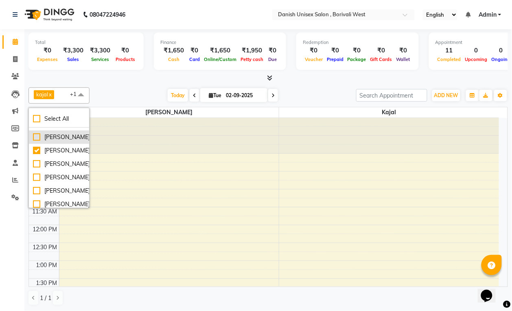
click at [78, 144] on li "[PERSON_NAME]" at bounding box center [59, 137] width 60 height 13
checkbox input "true"
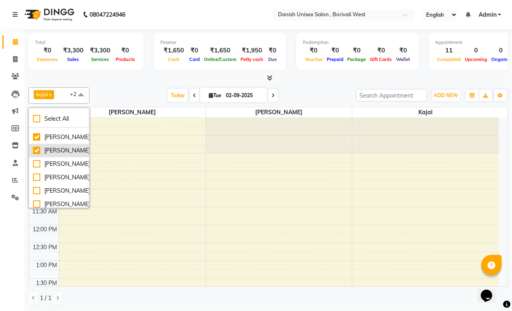
click at [72, 155] on div "[PERSON_NAME]" at bounding box center [59, 150] width 52 height 9
checkbox input "false"
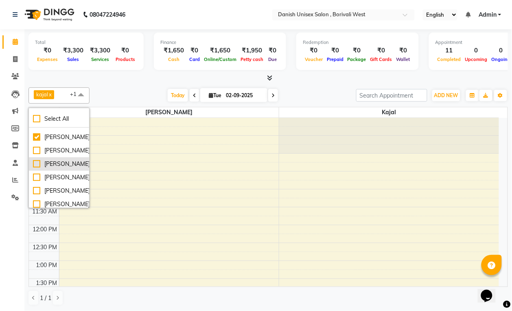
click at [67, 168] on div "[PERSON_NAME]" at bounding box center [59, 164] width 52 height 9
checkbox input "true"
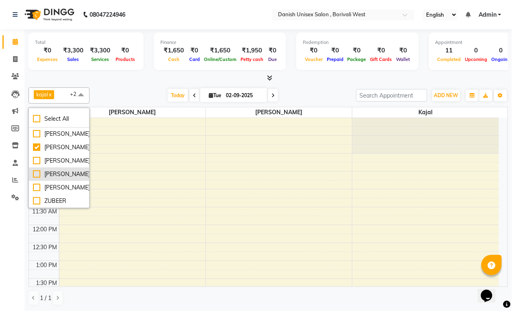
scroll to position [118, 0]
click at [74, 183] on div "[PERSON_NAME]" at bounding box center [59, 187] width 52 height 9
checkbox input "true"
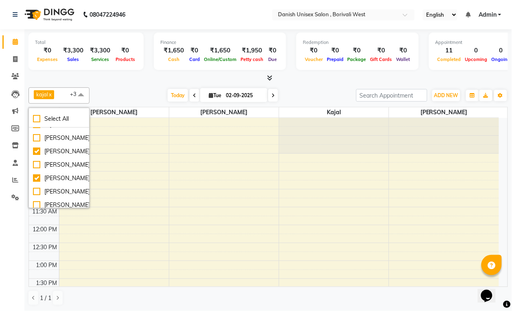
scroll to position [51, 0]
click at [72, 155] on div "[PERSON_NAME]" at bounding box center [59, 150] width 52 height 9
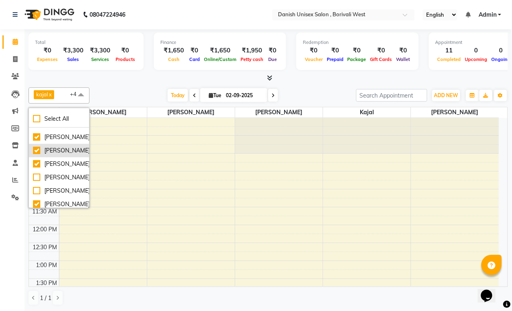
click at [74, 155] on div "[PERSON_NAME]" at bounding box center [59, 150] width 52 height 9
checkbox input "false"
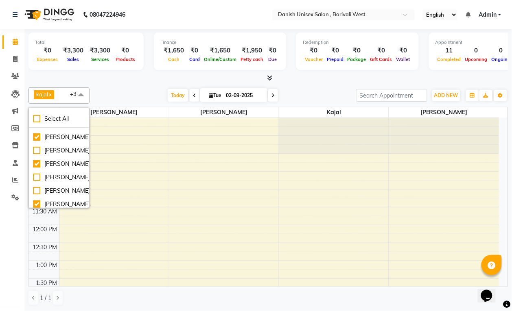
click at [11, 224] on div "Calendar Invoice Clients Leads Marketing Members Inventory Staff Reports Settin…" at bounding box center [55, 161] width 110 height 276
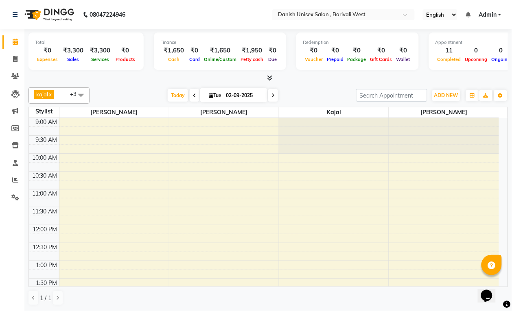
click at [11, 224] on div "Calendar Invoice Clients Leads Marketing Members Inventory Staff Reports Settin…" at bounding box center [55, 161] width 110 height 276
click at [82, 95] on span at bounding box center [81, 94] width 16 height 15
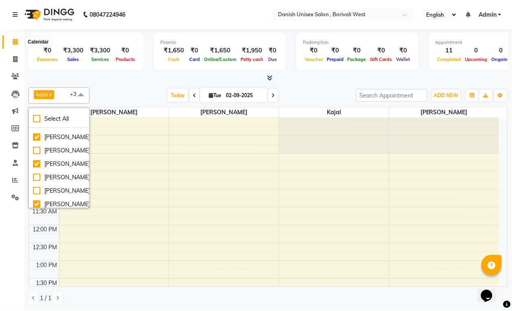
click at [13, 41] on icon at bounding box center [15, 42] width 5 height 6
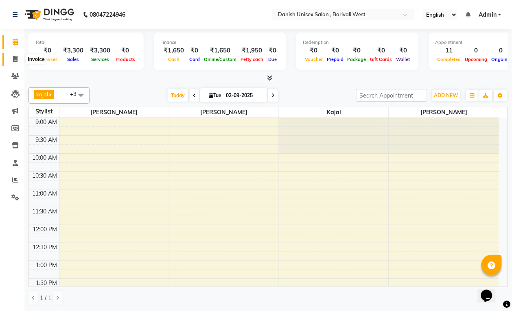
click at [15, 58] on icon at bounding box center [15, 59] width 4 height 6
select select "service"
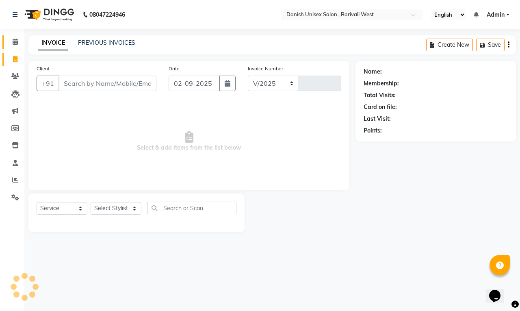
select select "6929"
type input "3393"
click at [13, 41] on icon at bounding box center [15, 42] width 5 height 6
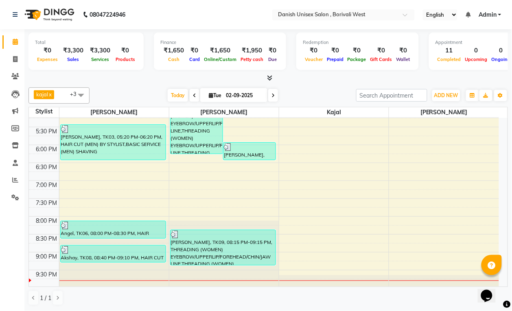
scroll to position [301, 0]
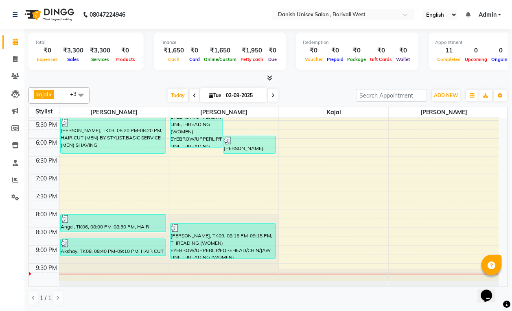
click at [79, 96] on span at bounding box center [81, 94] width 16 height 15
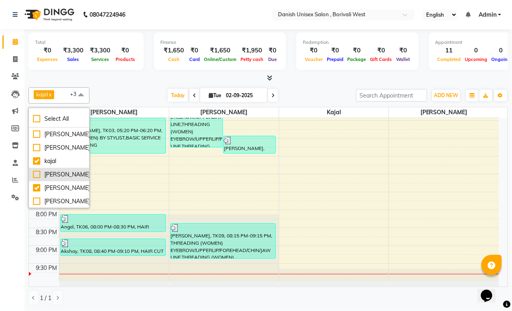
click at [65, 173] on div "[PERSON_NAME]" at bounding box center [59, 174] width 52 height 9
checkbox input "true"
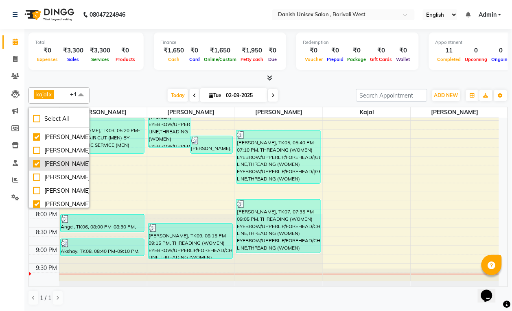
scroll to position [102, 0]
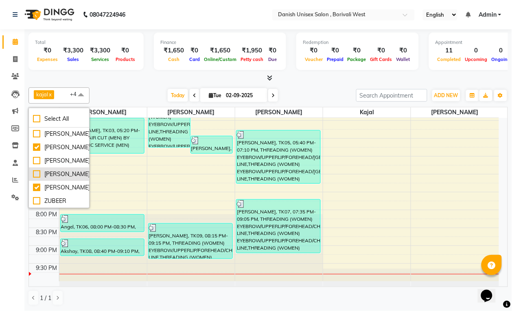
click at [70, 179] on div "[PERSON_NAME]" at bounding box center [59, 174] width 52 height 9
checkbox input "true"
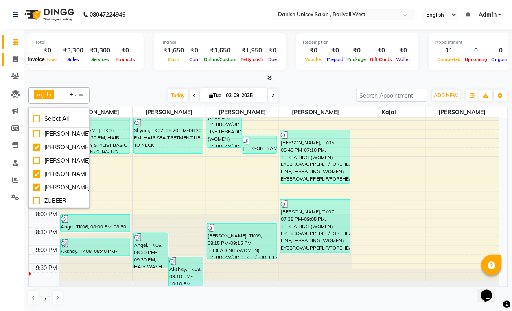
click at [15, 63] on span at bounding box center [15, 59] width 14 height 9
select select "service"
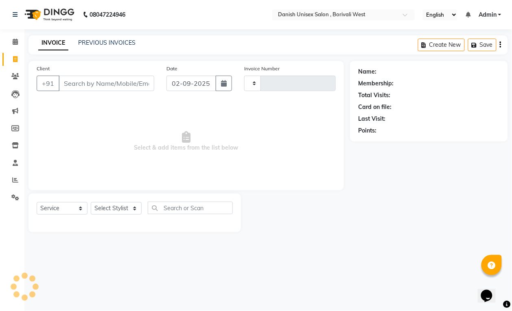
type input "3393"
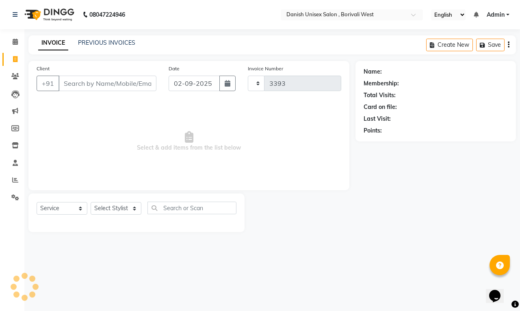
select select "6929"
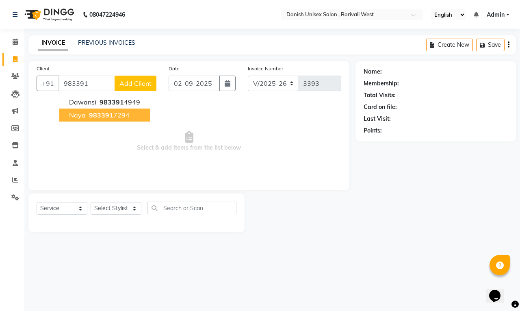
click at [116, 117] on ngb-highlight "983391 7294" at bounding box center [108, 115] width 42 height 8
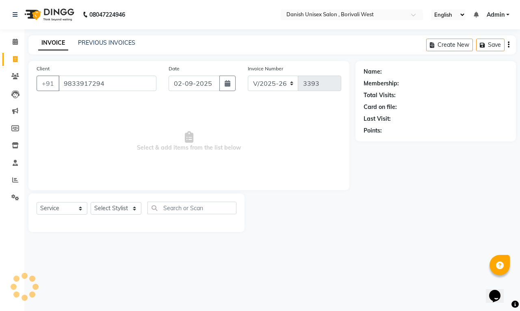
type input "9833917294"
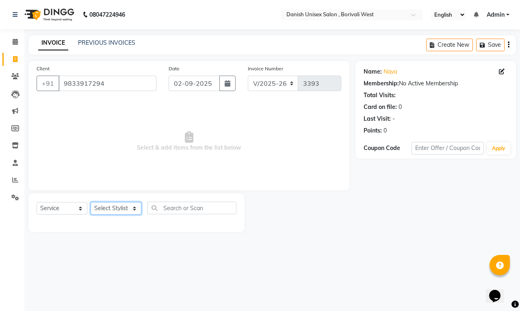
click at [107, 206] on select "Select Stylist [PERSON_NAME] [PERSON_NAME] kajal [PERSON_NAME] [PERSON_NAME] [P…" at bounding box center [116, 208] width 51 height 13
select select "54585"
click at [91, 202] on select "Select Stylist [PERSON_NAME] [PERSON_NAME] kajal [PERSON_NAME] [PERSON_NAME] [P…" at bounding box center [116, 208] width 51 height 13
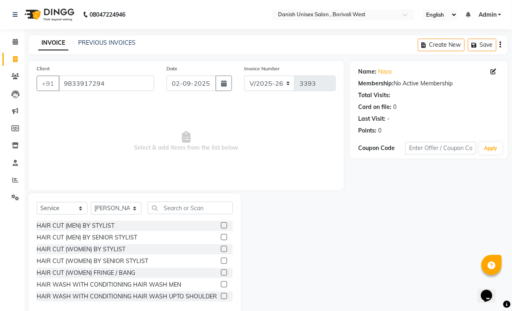
click at [221, 224] on label at bounding box center [224, 225] width 6 height 6
click at [221, 224] on input "checkbox" at bounding box center [223, 225] width 5 height 5
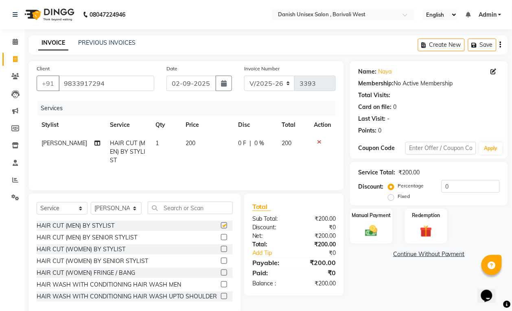
checkbox input "false"
click at [360, 231] on div "Manual Payment" at bounding box center [371, 226] width 44 height 37
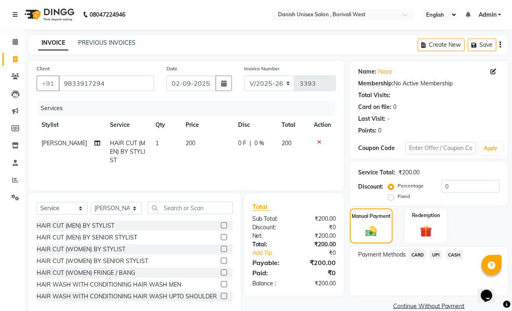
click at [419, 254] on span "CARD" at bounding box center [417, 254] width 17 height 9
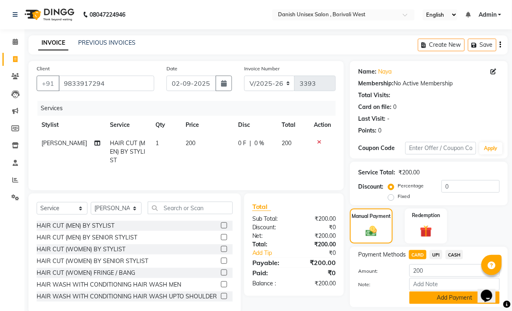
scroll to position [25, 0]
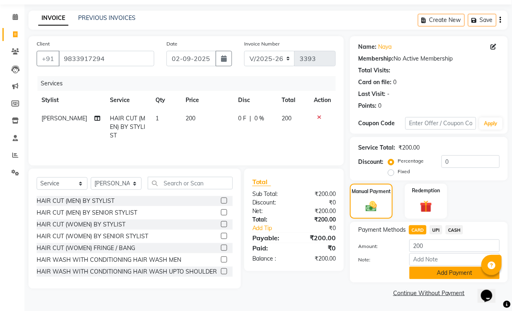
click at [424, 269] on button "Add Payment" at bounding box center [454, 273] width 90 height 13
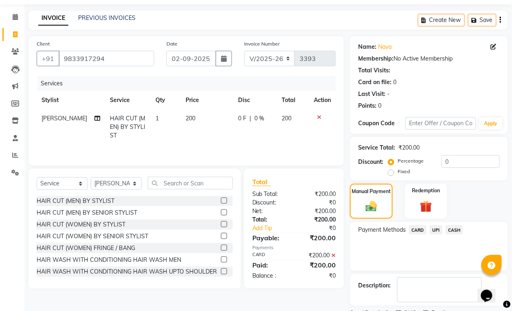
scroll to position [60, 0]
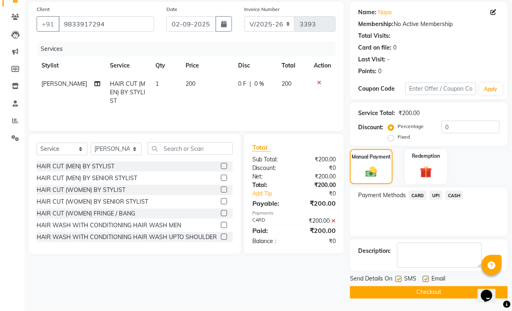
click at [417, 292] on button "Checkout" at bounding box center [429, 292] width 158 height 13
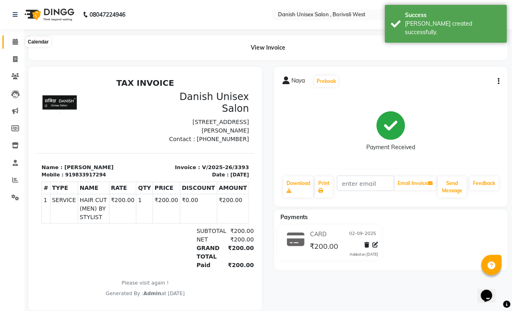
click at [17, 42] on icon at bounding box center [15, 42] width 5 height 6
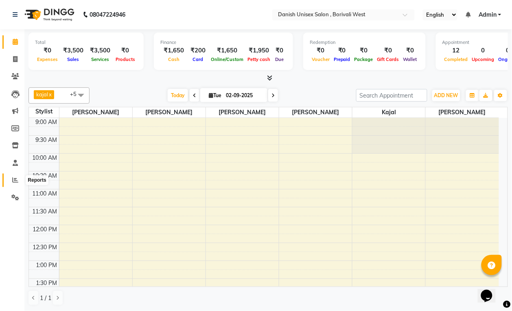
click at [15, 181] on icon at bounding box center [15, 180] width 6 height 6
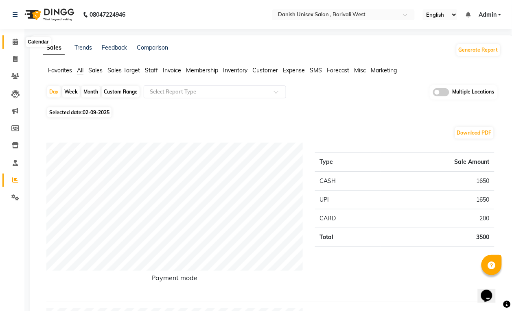
click at [17, 41] on icon at bounding box center [15, 42] width 5 height 6
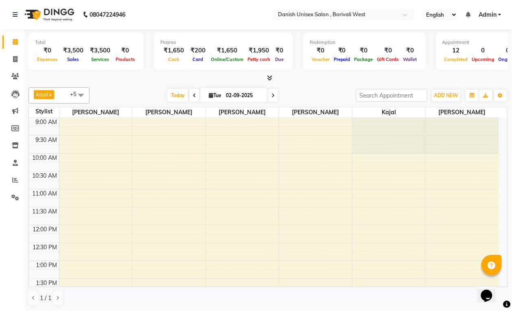
scroll to position [0, 0]
click at [15, 43] on icon at bounding box center [15, 42] width 5 height 6
